Goal: Transaction & Acquisition: Purchase product/service

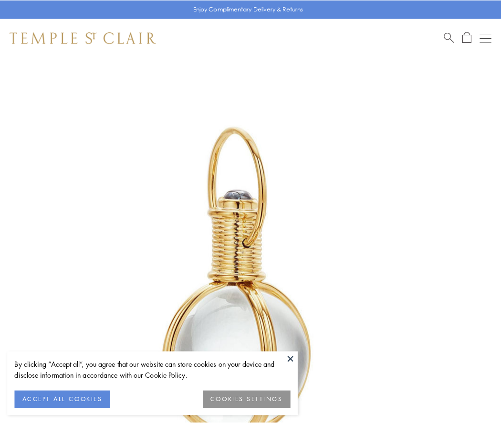
scroll to position [249, 0]
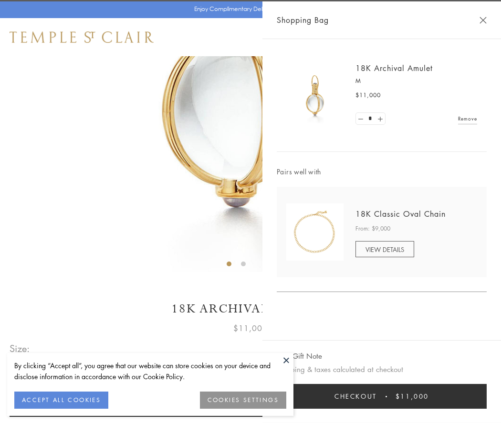
click at [381, 397] on button "Checkout $11,000" at bounding box center [381, 396] width 210 height 25
